Goal: Task Accomplishment & Management: Manage account settings

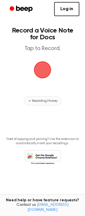
click at [45, 102] on span "Recording History" at bounding box center [44, 100] width 25 height 5
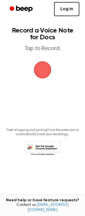
click at [68, 10] on link "Log in" at bounding box center [66, 9] width 25 height 14
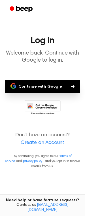
click at [45, 87] on button "Continue with Google" at bounding box center [42, 87] width 75 height 14
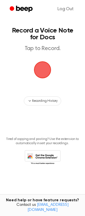
click at [42, 71] on span "button" at bounding box center [42, 70] width 16 height 16
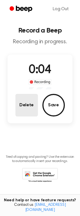
click at [25, 107] on button "Delete" at bounding box center [27, 105] width 23 height 23
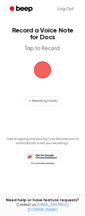
click at [46, 73] on span "button" at bounding box center [42, 70] width 16 height 16
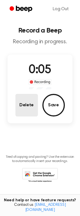
click at [31, 104] on button "Delete" at bounding box center [27, 105] width 23 height 23
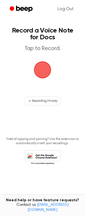
click at [44, 72] on span "button" at bounding box center [42, 70] width 16 height 16
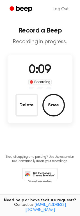
scroll to position [1, 0]
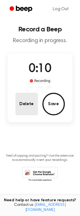
click at [25, 106] on button "Delete" at bounding box center [27, 104] width 23 height 23
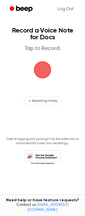
click at [40, 74] on span "button" at bounding box center [42, 70] width 16 height 16
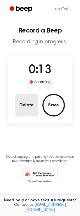
click at [26, 102] on button "Delete" at bounding box center [27, 105] width 23 height 23
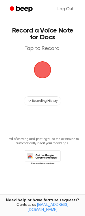
click at [42, 74] on span "button" at bounding box center [42, 70] width 16 height 16
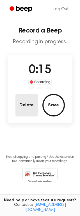
click at [32, 108] on button "Delete" at bounding box center [27, 105] width 23 height 23
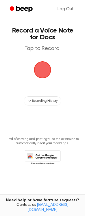
click at [41, 73] on span "button" at bounding box center [42, 70] width 24 height 24
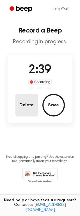
click at [29, 109] on button "Delete" at bounding box center [27, 105] width 23 height 23
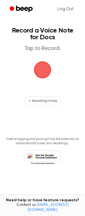
click at [44, 69] on span "button" at bounding box center [42, 70] width 16 height 16
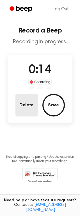
click at [25, 106] on button "Delete" at bounding box center [27, 105] width 23 height 23
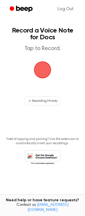
click at [42, 72] on span "button" at bounding box center [42, 69] width 19 height 19
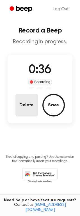
click at [29, 111] on button "Delete" at bounding box center [27, 105] width 23 height 23
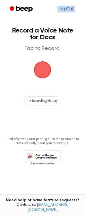
drag, startPoint x: 46, startPoint y: 9, endPoint x: 41, endPoint y: 12, distance: 6.0
click at [39, 17] on div "Log Out" at bounding box center [42, 9] width 73 height 18
click at [31, 101] on icon "button" at bounding box center [29, 100] width 5 height 5
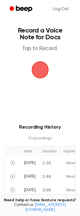
click at [40, 71] on span "button" at bounding box center [40, 70] width 16 height 16
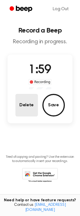
click at [34, 107] on button "Delete" at bounding box center [27, 105] width 23 height 23
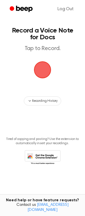
click at [43, 71] on span "button" at bounding box center [43, 70] width 32 height 32
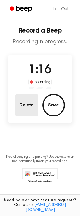
click at [25, 106] on button "Delete" at bounding box center [27, 105] width 23 height 23
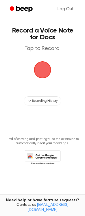
click at [45, 69] on span "button" at bounding box center [42, 70] width 16 height 16
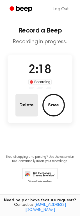
click at [19, 104] on button "Delete" at bounding box center [27, 105] width 23 height 23
